Goal: Task Accomplishment & Management: Use online tool/utility

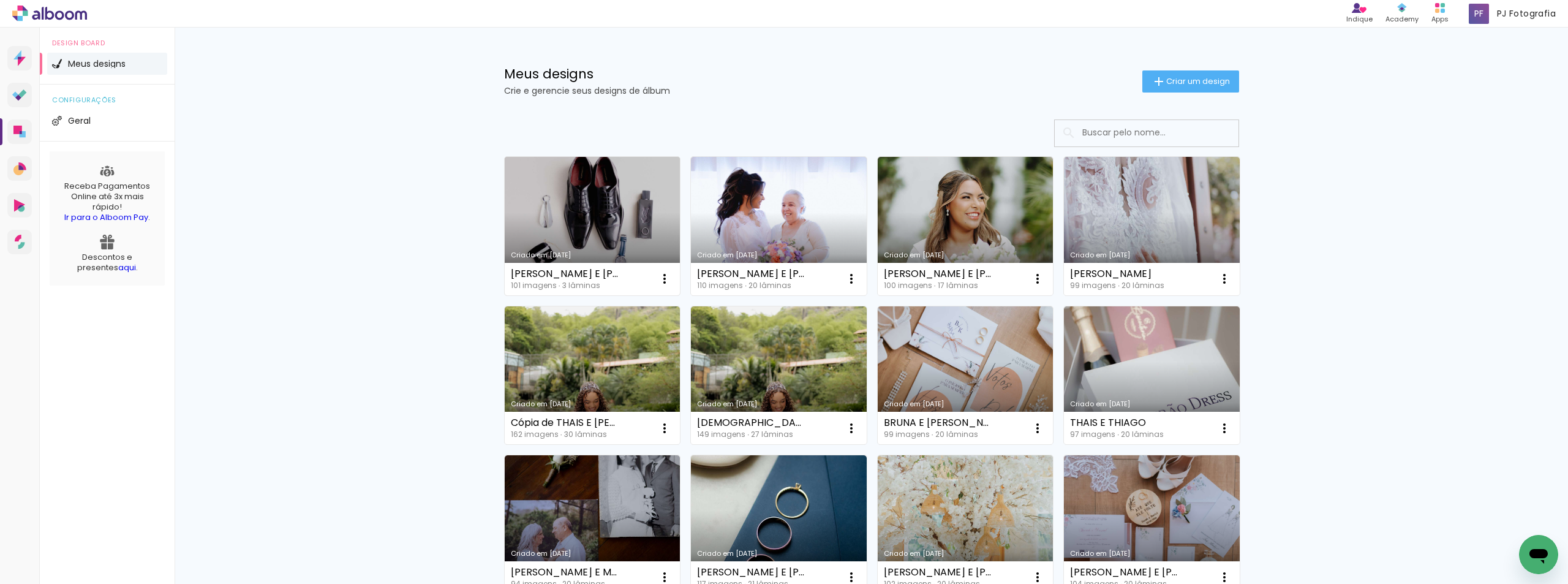
click at [590, 215] on link "Criado em [DATE]" at bounding box center [592, 226] width 176 height 138
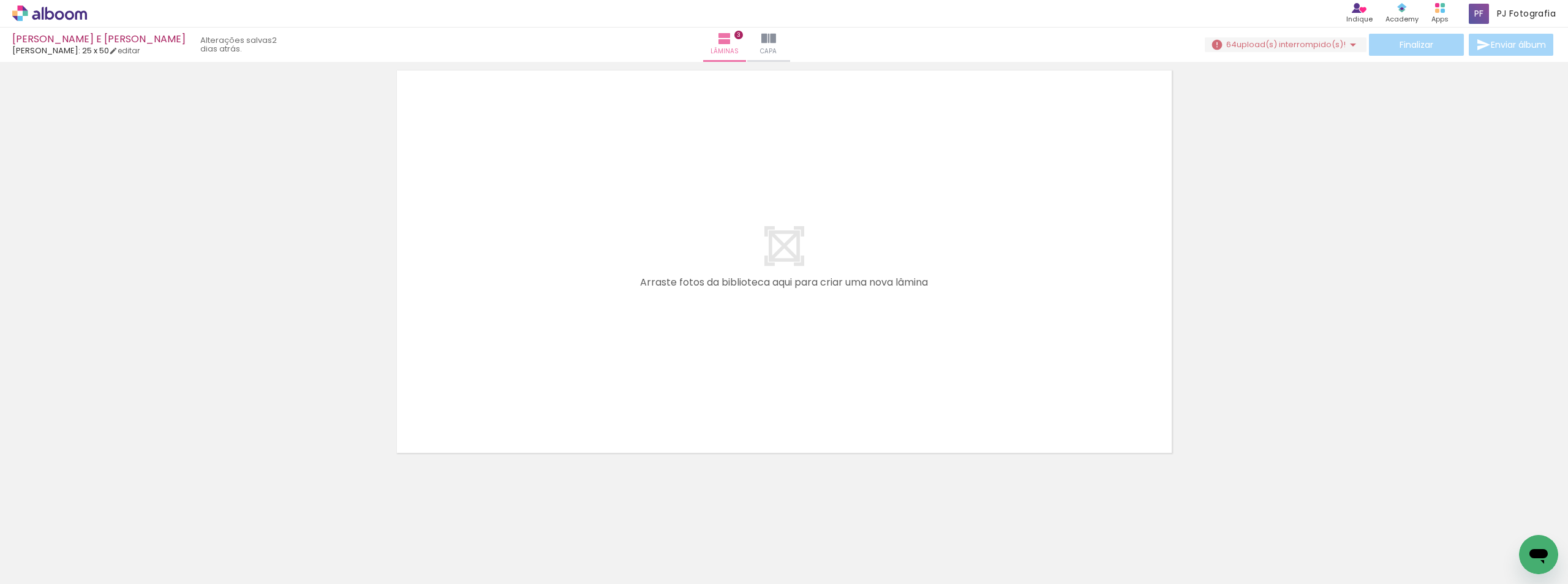
scroll to position [0, 897]
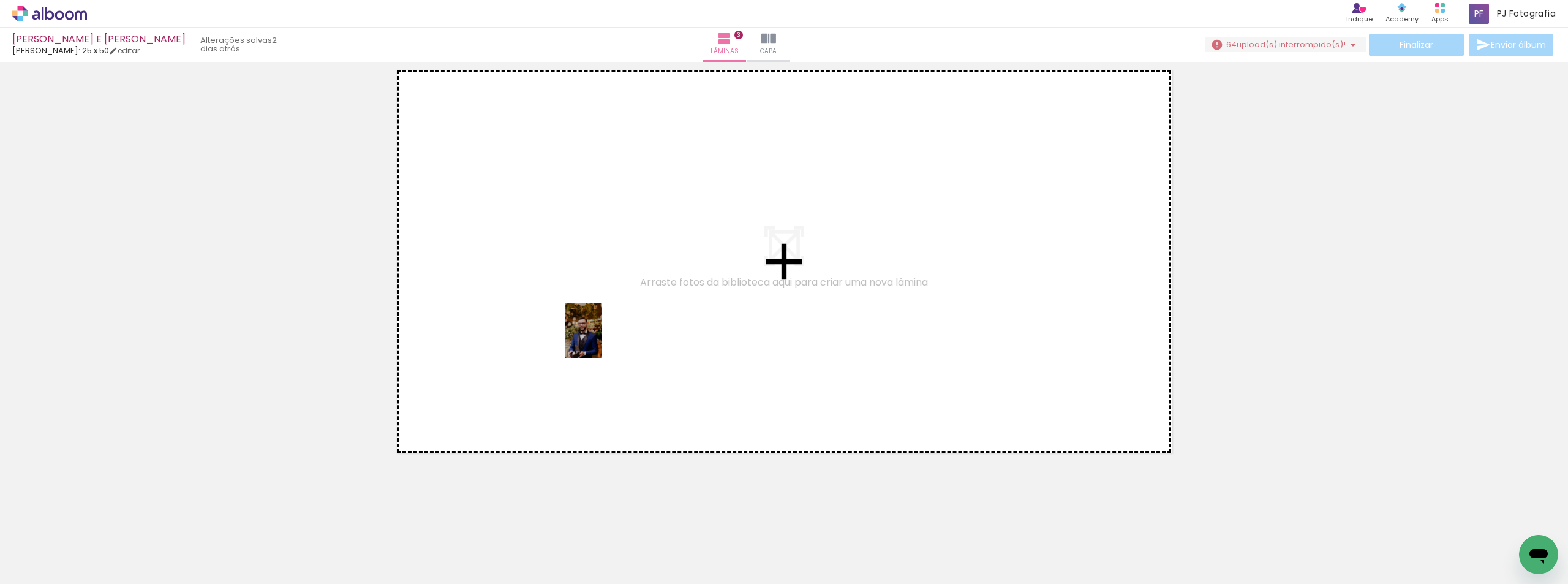
drag, startPoint x: 728, startPoint y: 542, endPoint x: 595, endPoint y: 321, distance: 257.9
click at [595, 321] on quentale-workspace at bounding box center [784, 292] width 1568 height 584
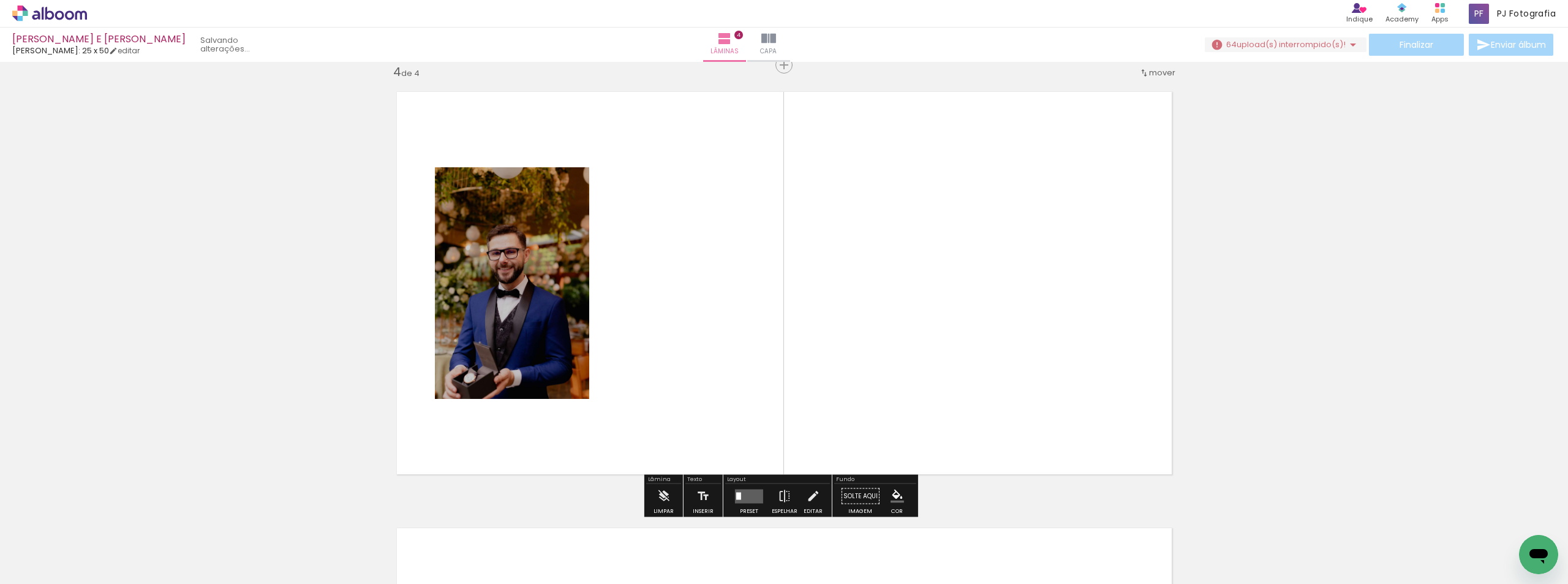
scroll to position [1325, 0]
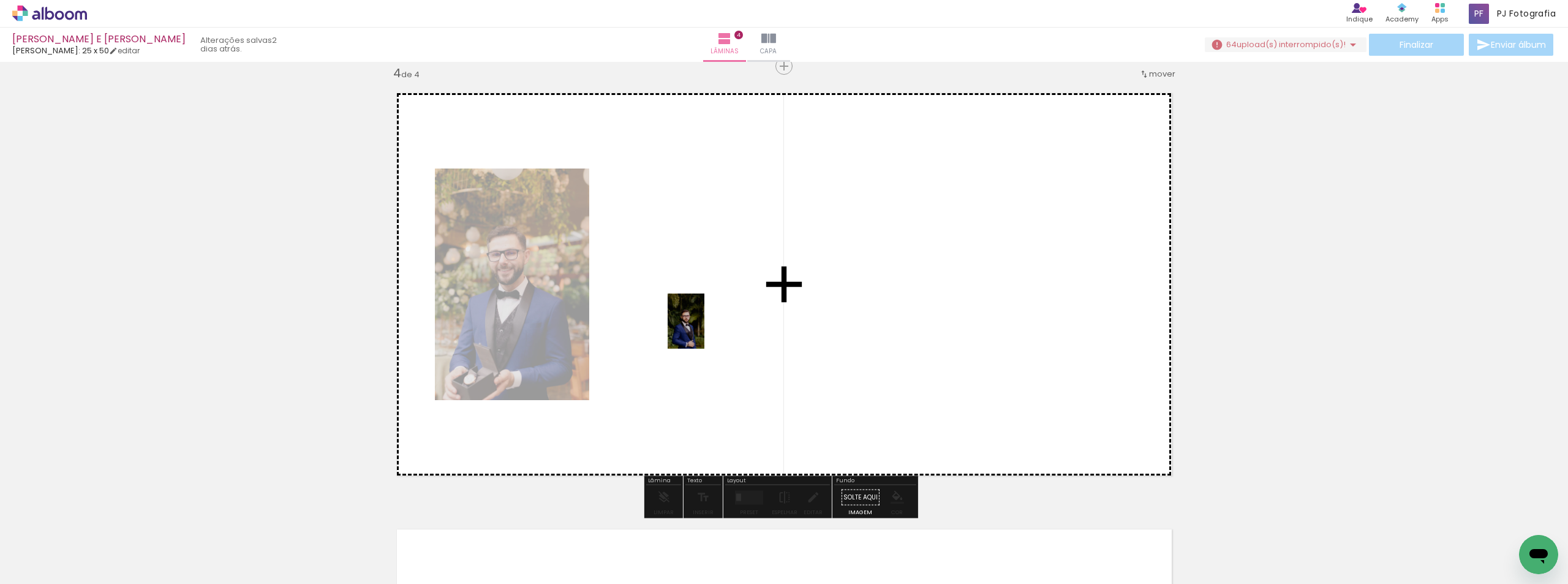
drag, startPoint x: 881, startPoint y: 544, endPoint x: 704, endPoint y: 330, distance: 277.7
click at [704, 330] on quentale-workspace at bounding box center [784, 292] width 1568 height 584
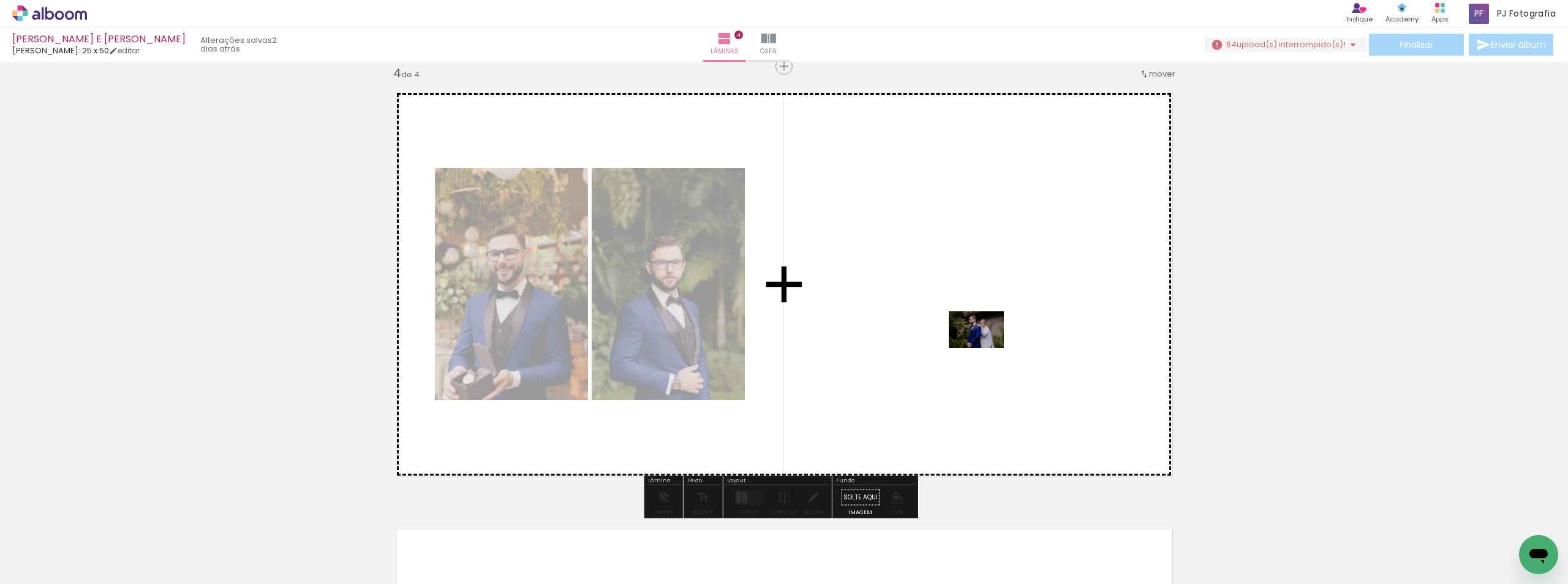
drag, startPoint x: 956, startPoint y: 548, endPoint x: 986, endPoint y: 346, distance: 204.2
click at [986, 346] on quentale-workspace at bounding box center [784, 292] width 1568 height 584
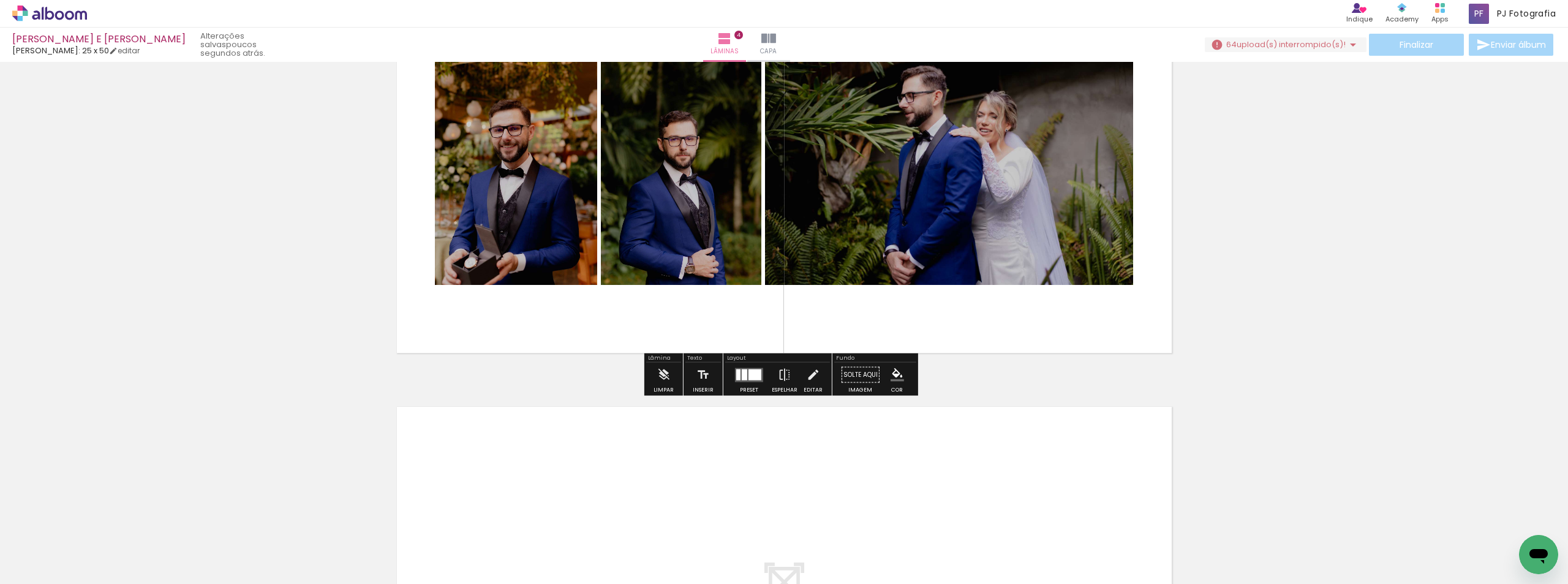
scroll to position [1693, 0]
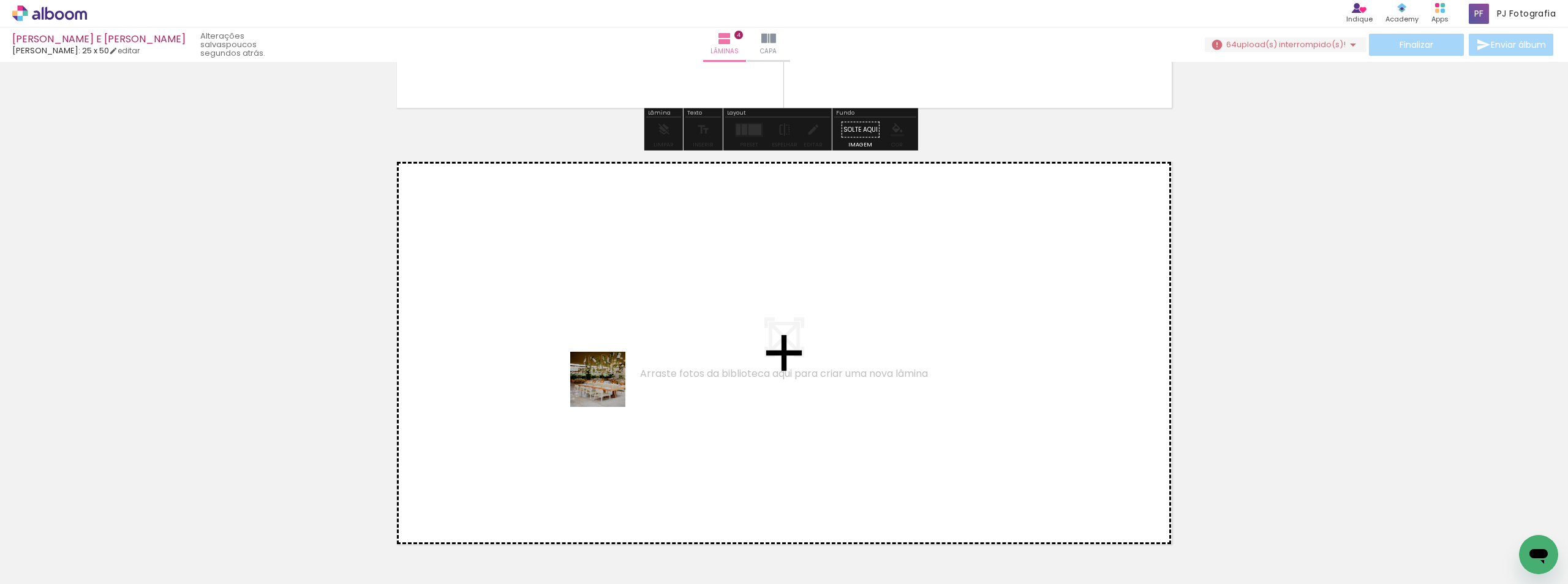
drag, startPoint x: 592, startPoint y: 542, endPoint x: 604, endPoint y: 343, distance: 199.4
click at [604, 343] on quentale-workspace at bounding box center [784, 292] width 1568 height 584
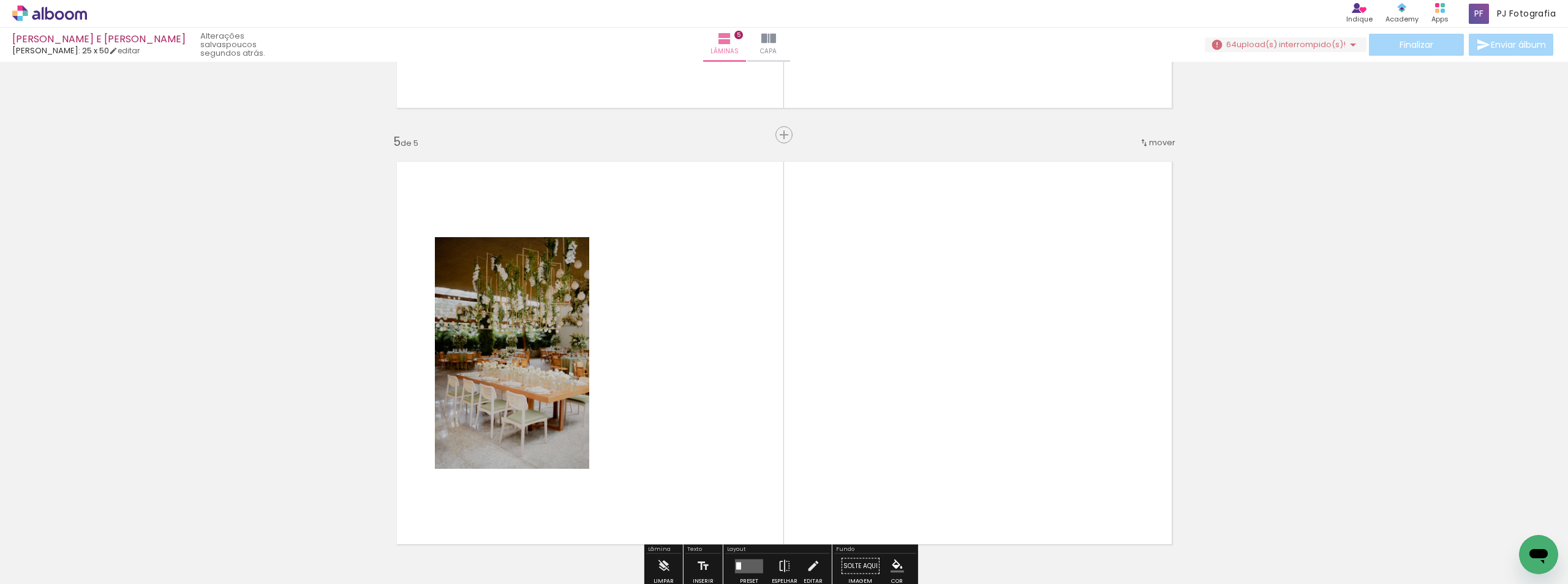
scroll to position [1761, 0]
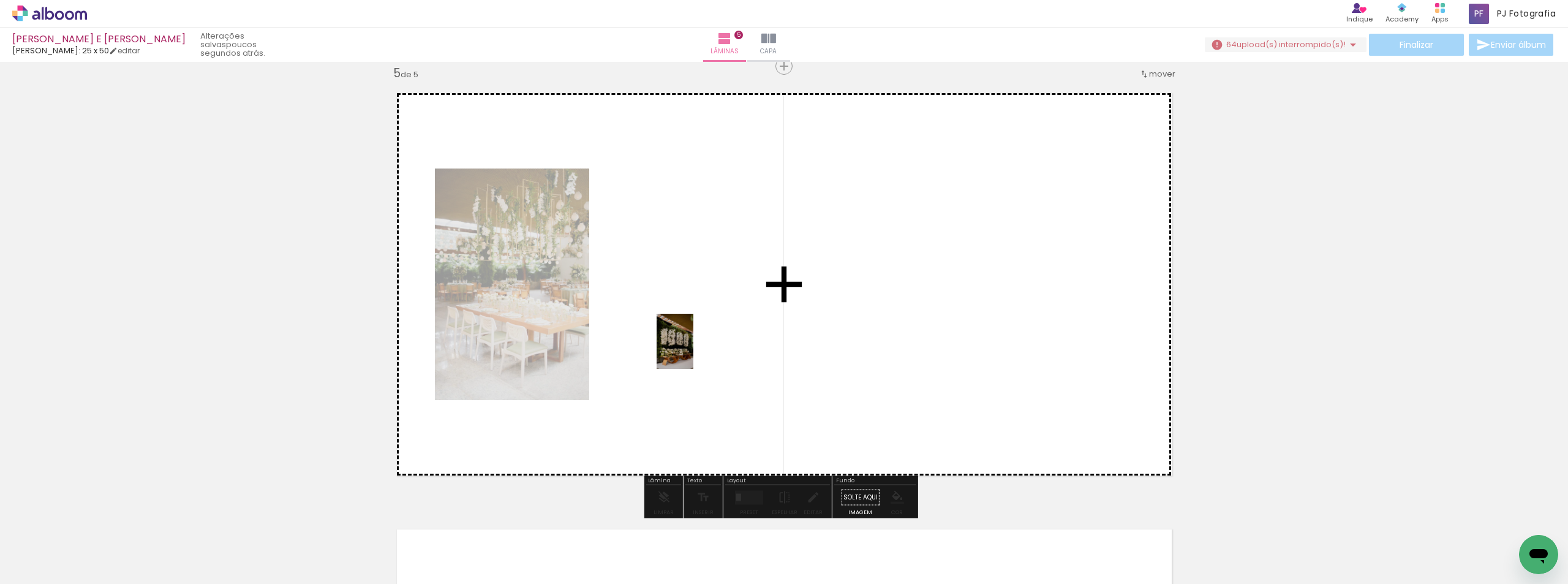
drag, startPoint x: 665, startPoint y: 548, endPoint x: 693, endPoint y: 349, distance: 201.0
click at [693, 349] on quentale-workspace at bounding box center [784, 292] width 1568 height 584
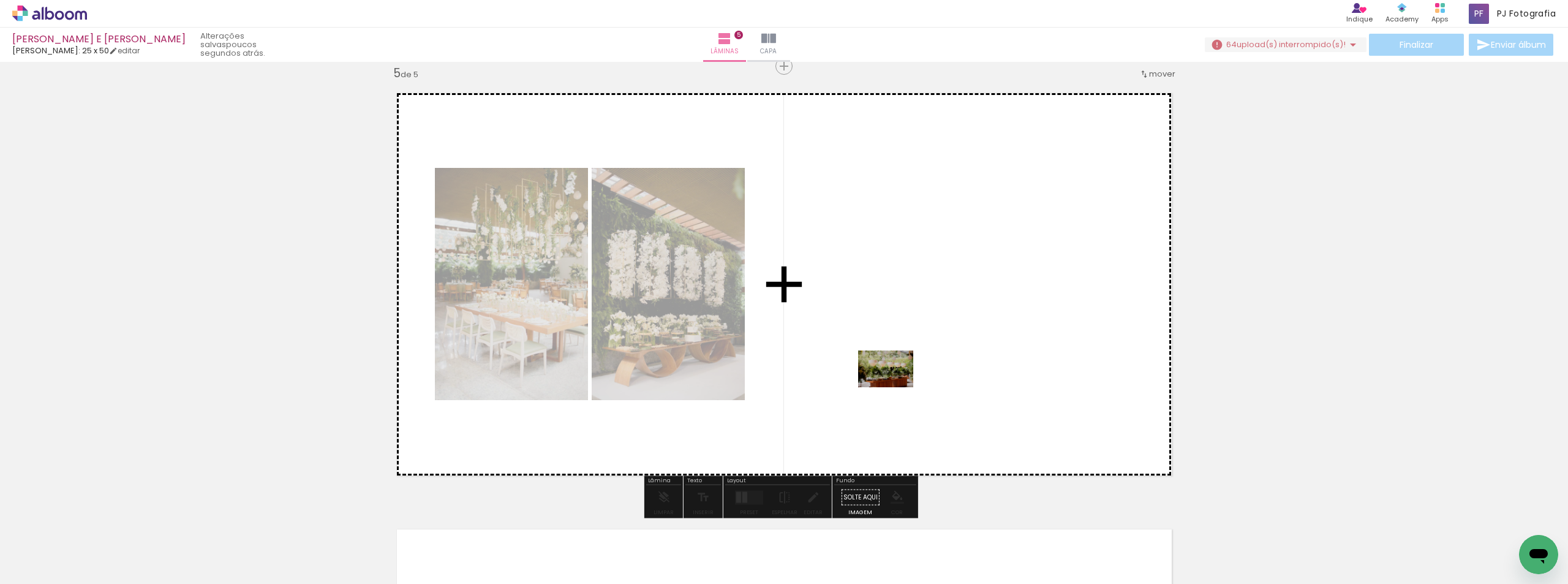
drag, startPoint x: 737, startPoint y: 549, endPoint x: 895, endPoint y: 387, distance: 226.3
click at [895, 387] on quentale-workspace at bounding box center [784, 292] width 1568 height 584
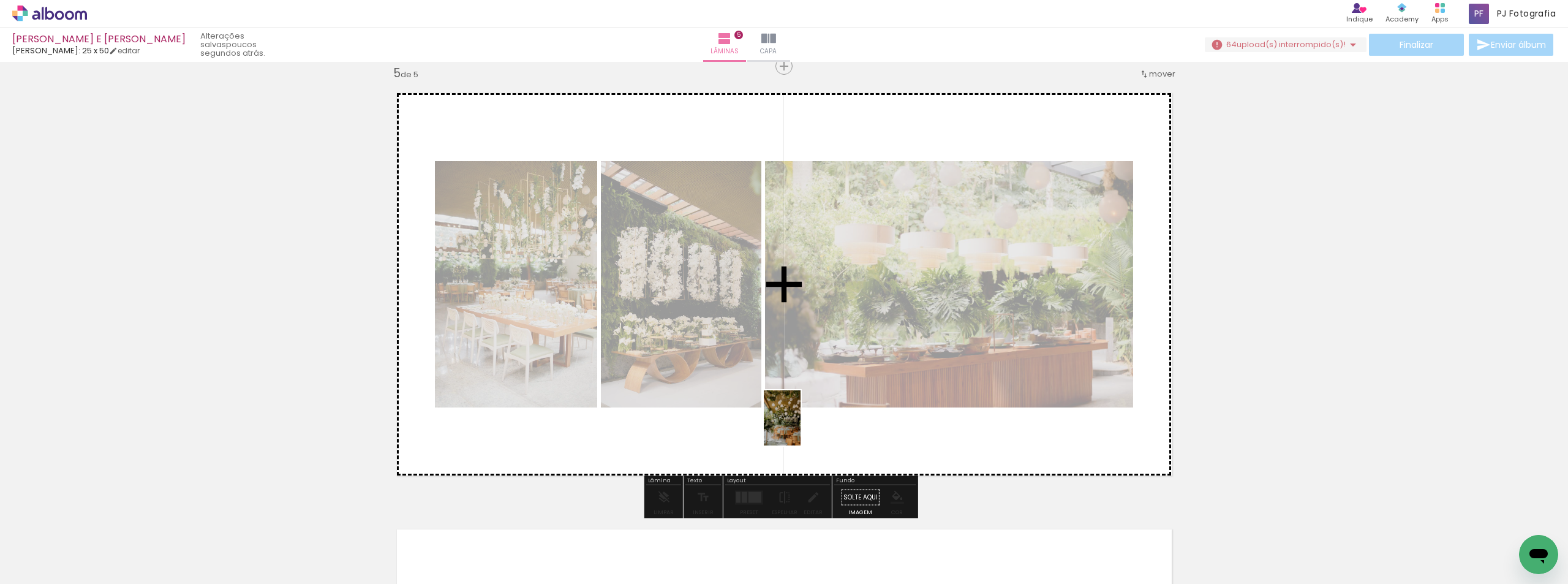
drag, startPoint x: 871, startPoint y: 565, endPoint x: 799, endPoint y: 421, distance: 161.0
click at [799, 421] on quentale-workspace at bounding box center [784, 292] width 1568 height 584
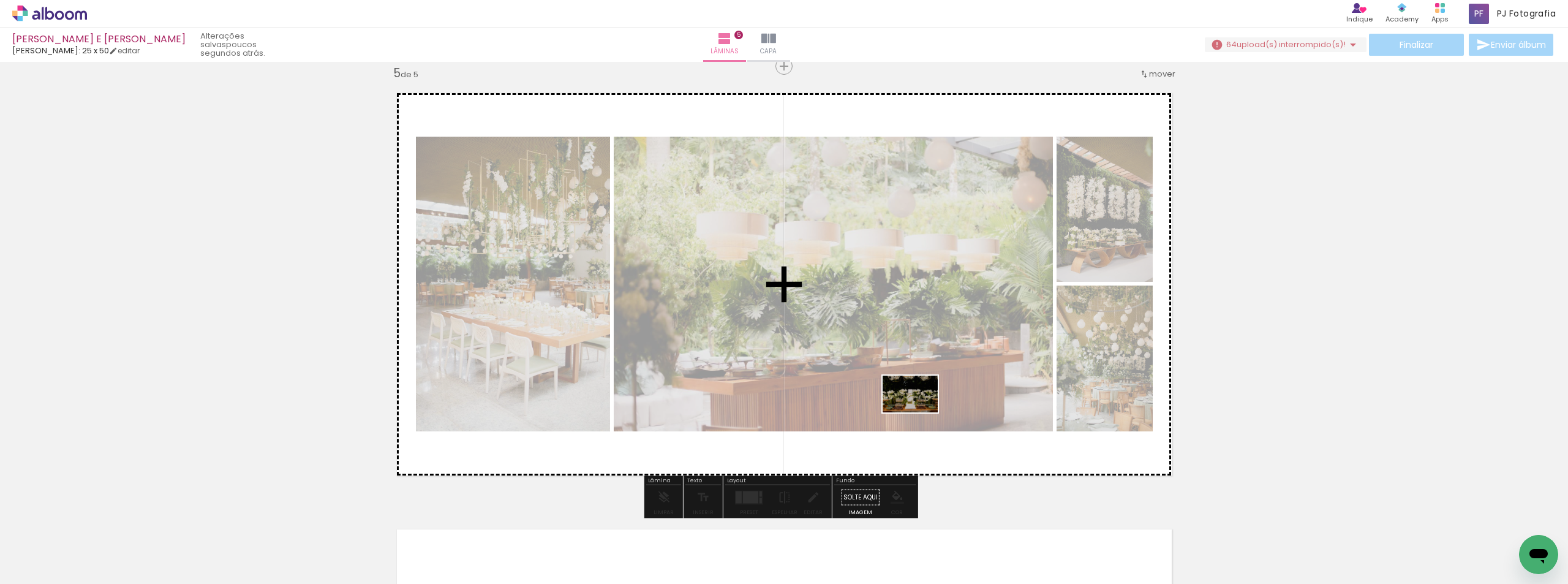
drag, startPoint x: 925, startPoint y: 551, endPoint x: 919, endPoint y: 412, distance: 139.1
click at [919, 412] on quentale-workspace at bounding box center [784, 292] width 1568 height 584
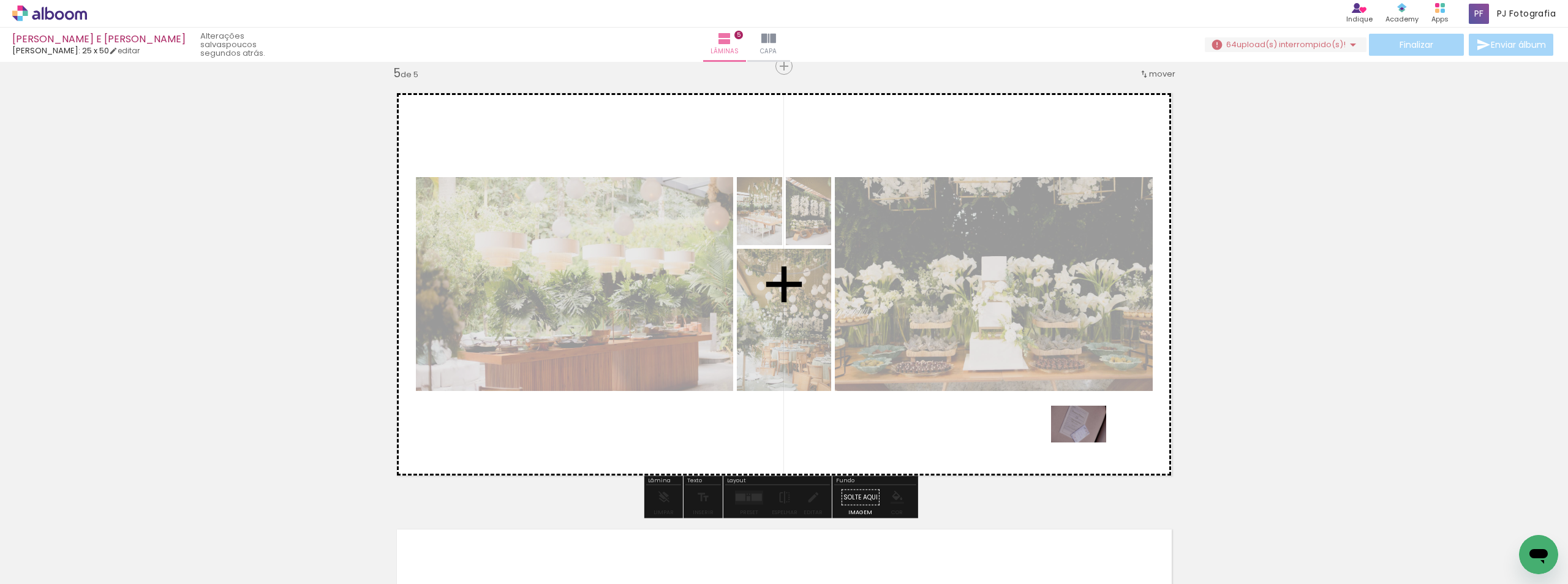
drag, startPoint x: 1081, startPoint y: 545, endPoint x: 1087, endPoint y: 442, distance: 103.2
click at [1087, 442] on quentale-workspace at bounding box center [784, 292] width 1568 height 584
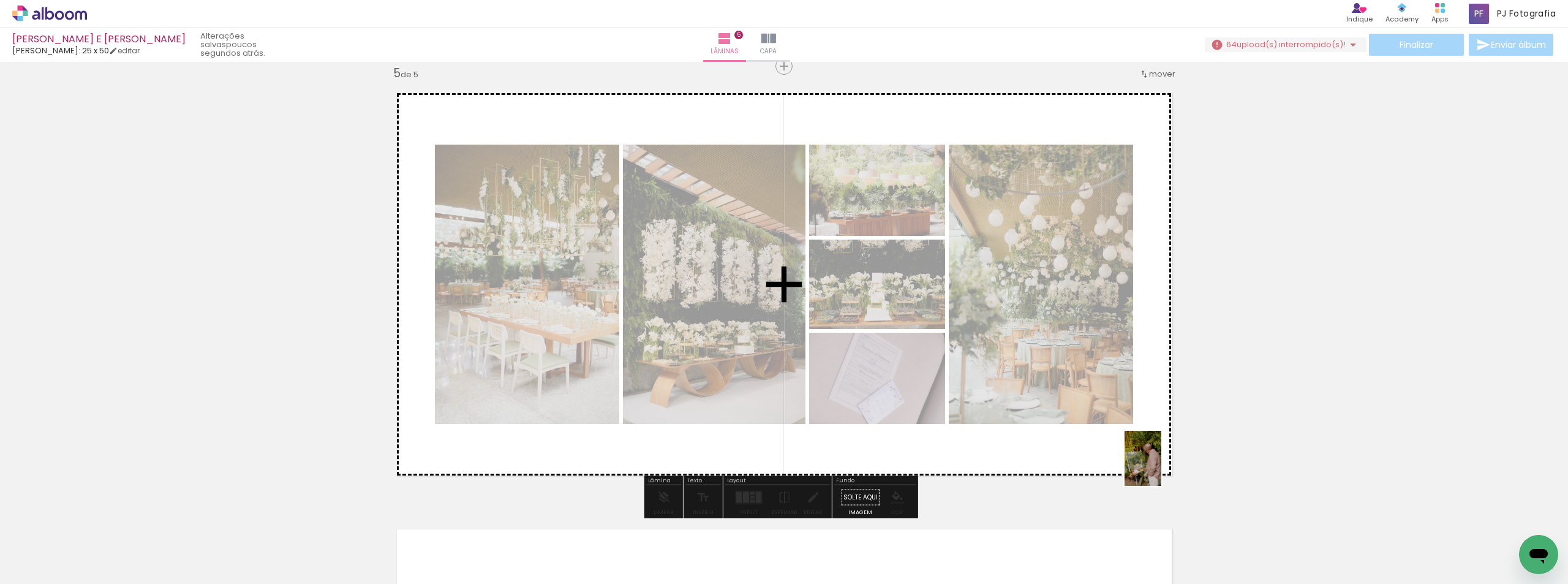
drag, startPoint x: 1279, startPoint y: 540, endPoint x: 1161, endPoint y: 468, distance: 138.2
click at [1161, 468] on quentale-workspace at bounding box center [784, 292] width 1568 height 584
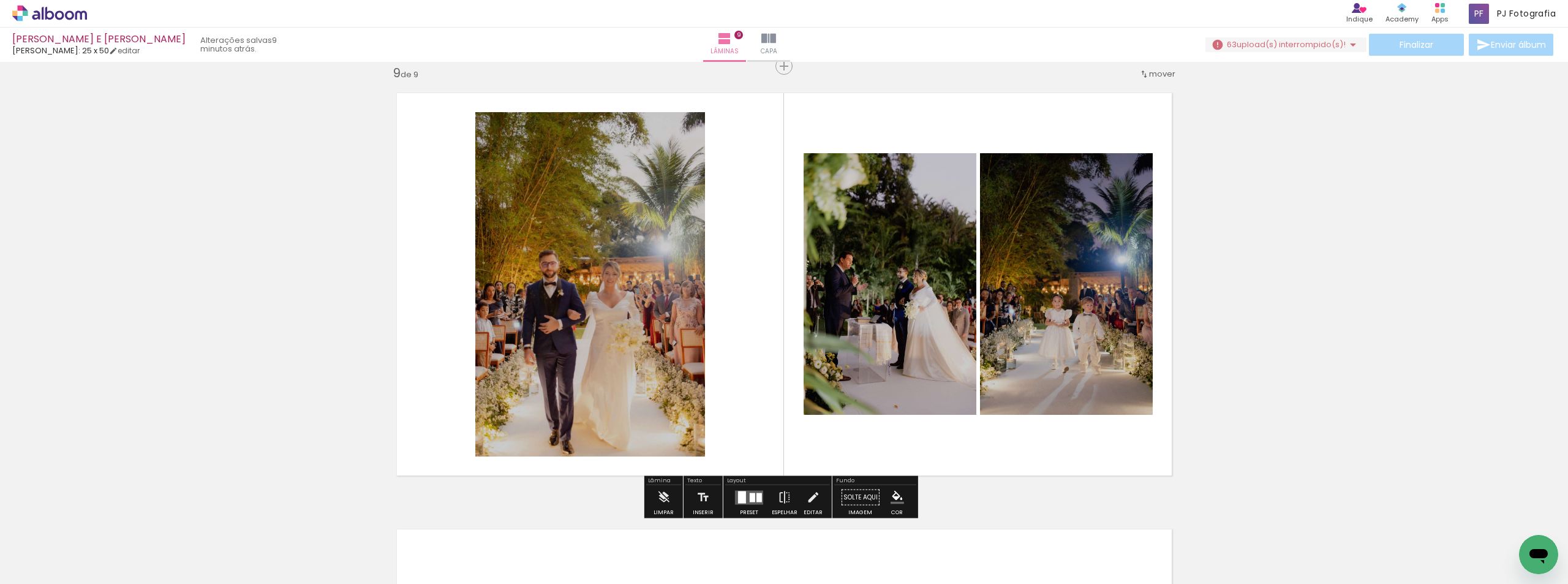
scroll to position [0, 2115]
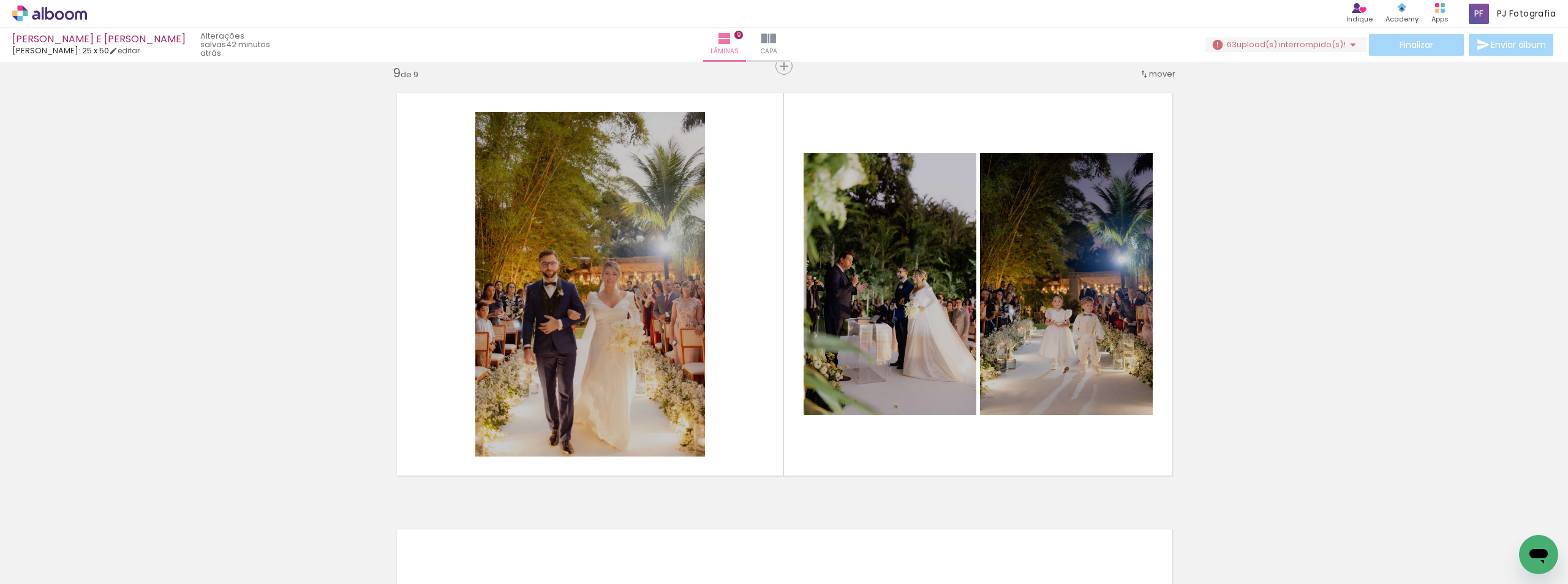
scroll to position [0, 2115]
